Goal: Information Seeking & Learning: Learn about a topic

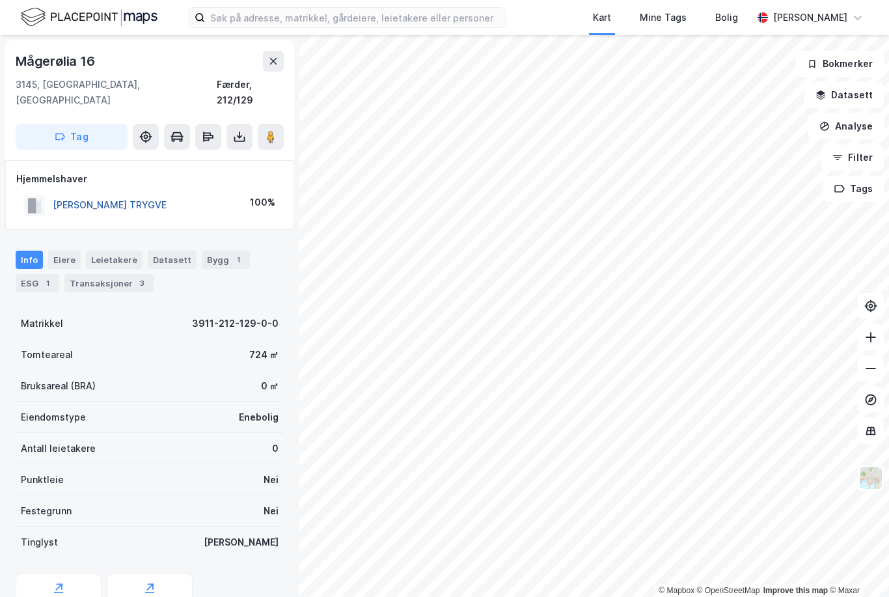
click at [0, 0] on button "[PERSON_NAME] TRYGVE" at bounding box center [0, 0] width 0 height 0
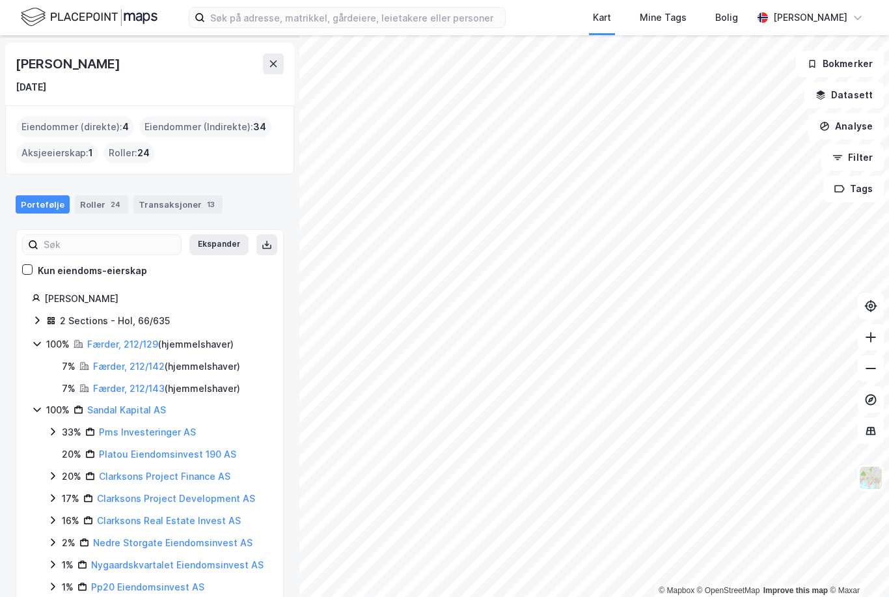
scroll to position [42, 0]
